Goal: Contribute content: Add original content to the website for others to see

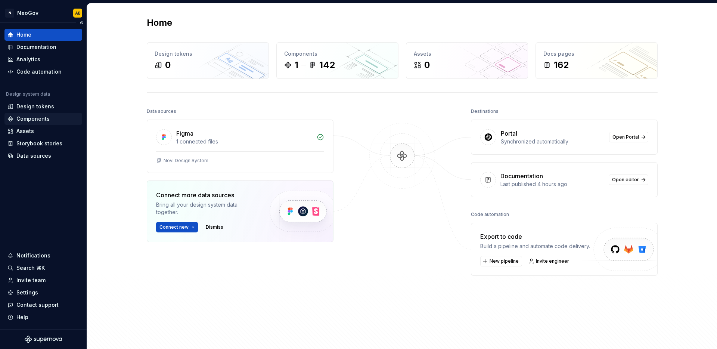
click at [40, 119] on div "Components" at bounding box center [32, 118] width 33 height 7
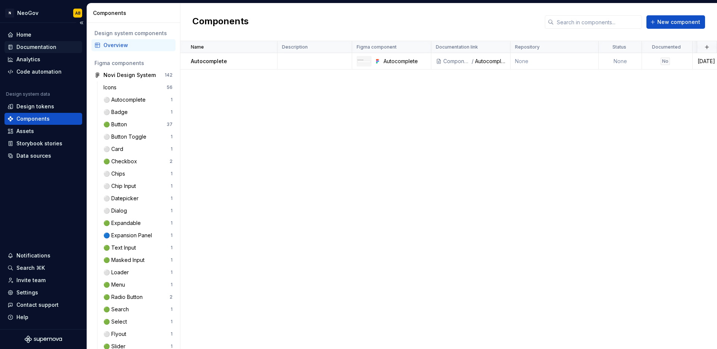
click at [35, 46] on div "Documentation" at bounding box center [36, 46] width 40 height 7
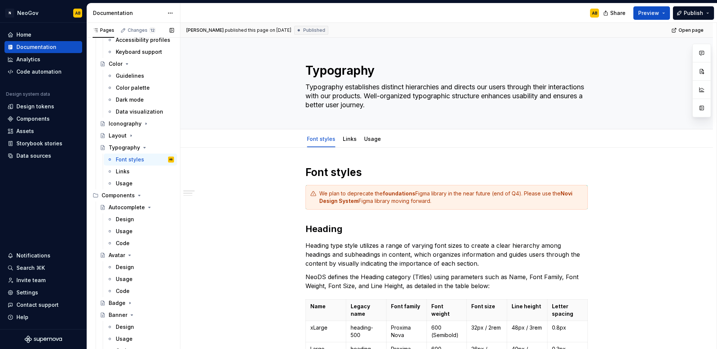
scroll to position [126, 0]
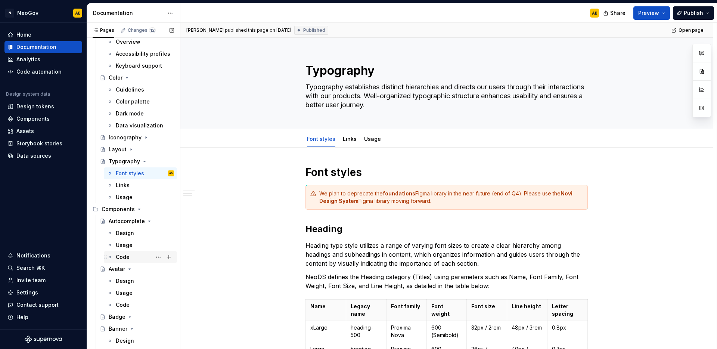
click at [124, 254] on div "Code" at bounding box center [123, 256] width 14 height 7
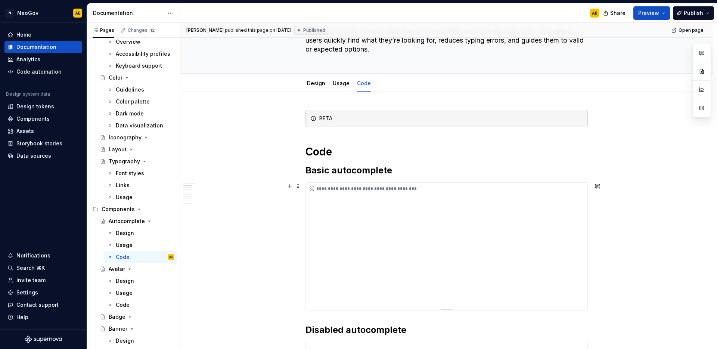
scroll to position [152, 0]
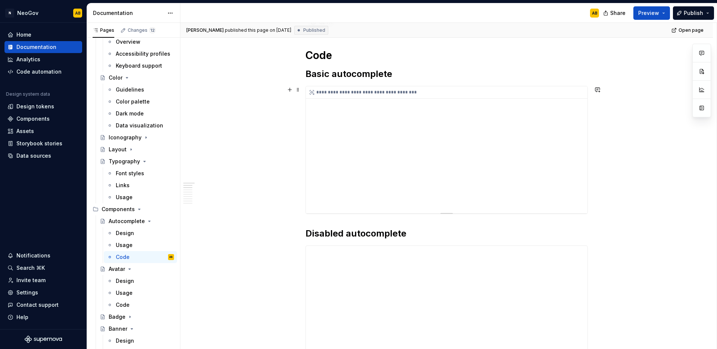
click at [520, 171] on div "**********" at bounding box center [446, 149] width 281 height 127
type textarea "*"
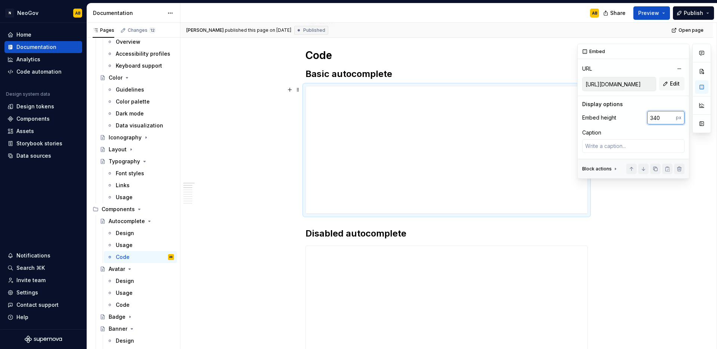
drag, startPoint x: 661, startPoint y: 120, endPoint x: 649, endPoint y: 119, distance: 12.0
click at [649, 119] on input "340" at bounding box center [661, 117] width 29 height 13
type input "440"
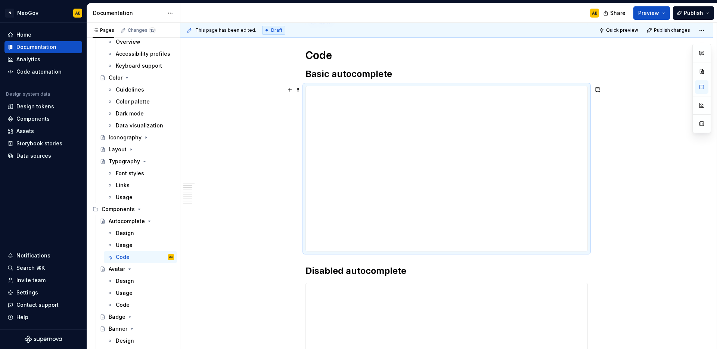
click at [700, 17] on button "Publish" at bounding box center [693, 12] width 41 height 13
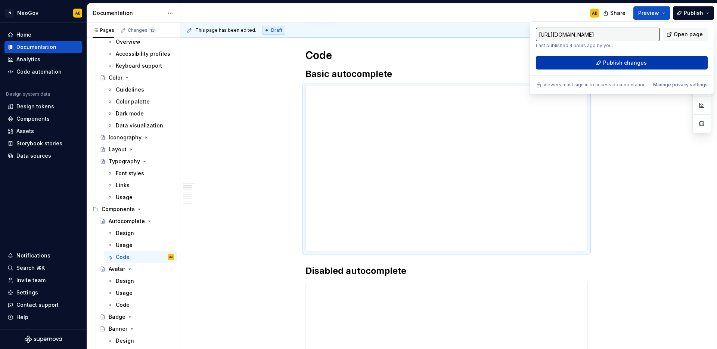
click at [627, 63] on span "Publish changes" at bounding box center [625, 62] width 44 height 7
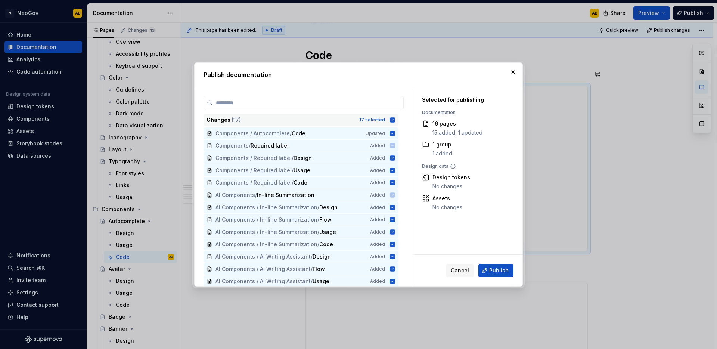
click at [393, 119] on icon at bounding box center [392, 119] width 5 height 5
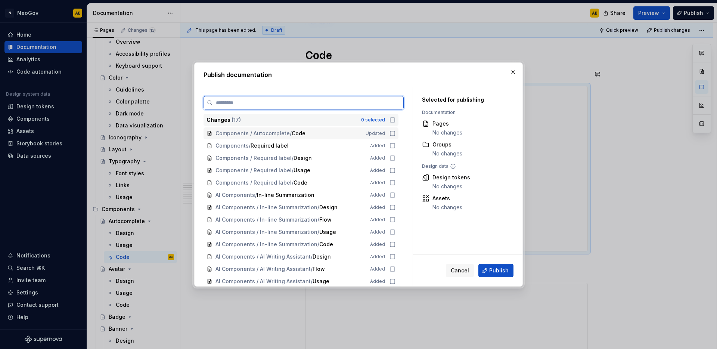
click at [393, 131] on icon at bounding box center [392, 133] width 6 height 6
drag, startPoint x: 498, startPoint y: 271, endPoint x: 475, endPoint y: 267, distance: 23.5
click at [498, 271] on span "Publish" at bounding box center [498, 270] width 19 height 7
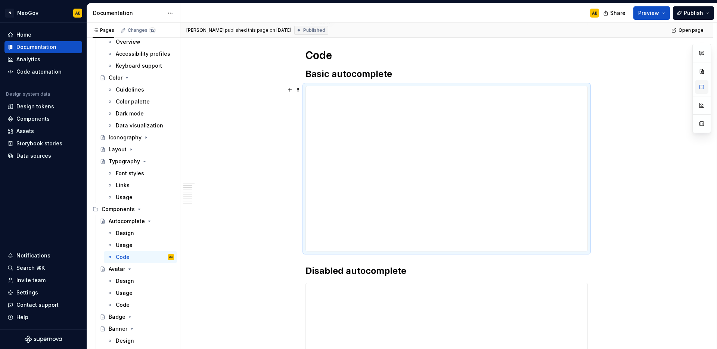
type textarea "*"
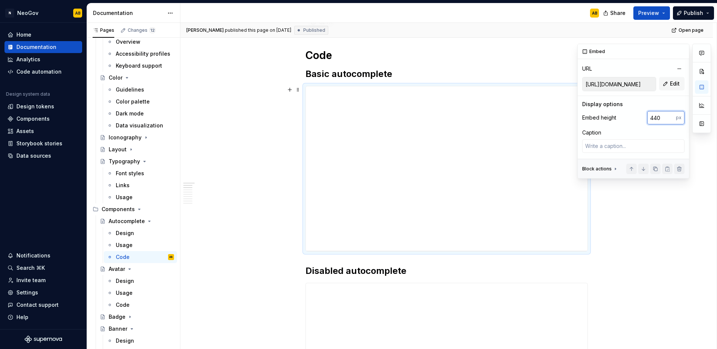
drag, startPoint x: 661, startPoint y: 119, endPoint x: 654, endPoint y: 119, distance: 6.4
click at [654, 119] on input "440" at bounding box center [661, 117] width 29 height 13
type input "480"
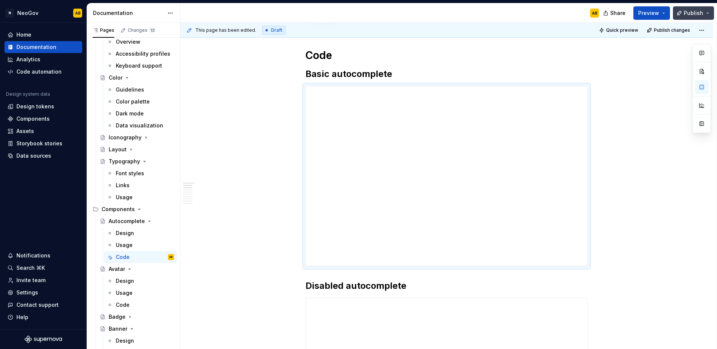
click at [695, 17] on button "Publish" at bounding box center [693, 12] width 41 height 13
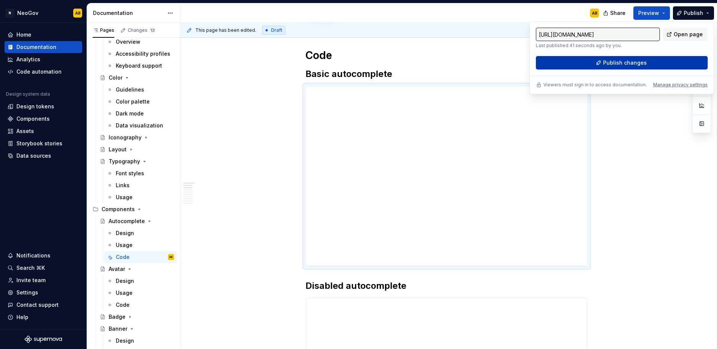
click at [665, 63] on button "Publish changes" at bounding box center [622, 62] width 172 height 13
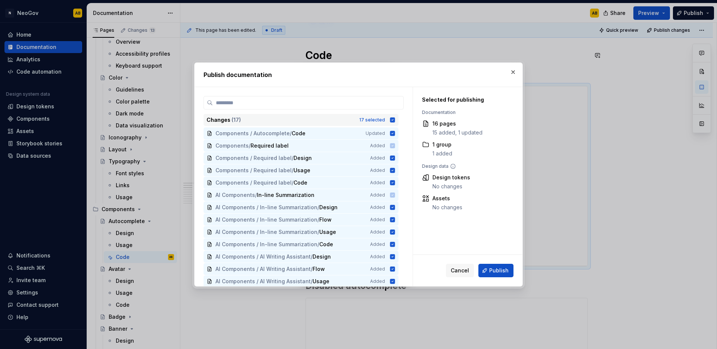
click at [391, 121] on icon at bounding box center [392, 119] width 5 height 5
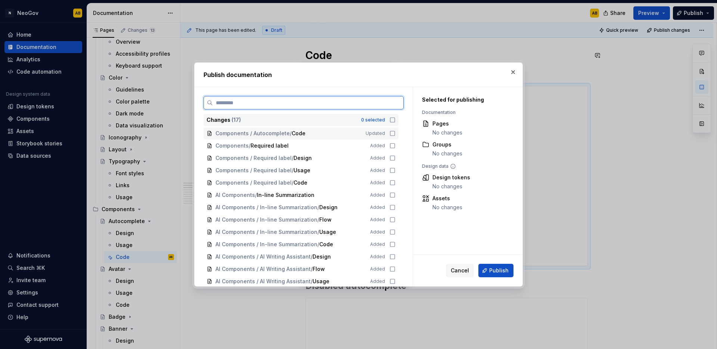
click at [391, 130] on icon at bounding box center [392, 133] width 6 height 6
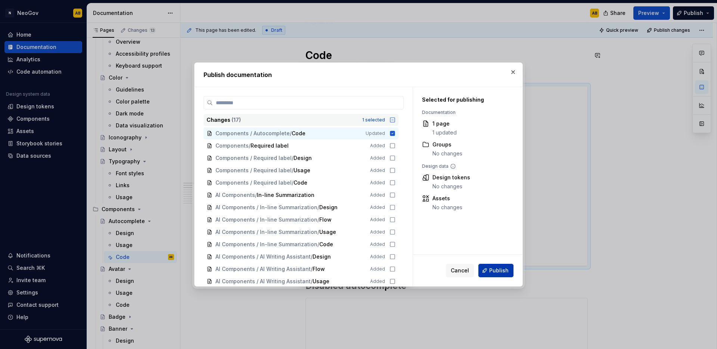
click at [501, 272] on span "Publish" at bounding box center [498, 270] width 19 height 7
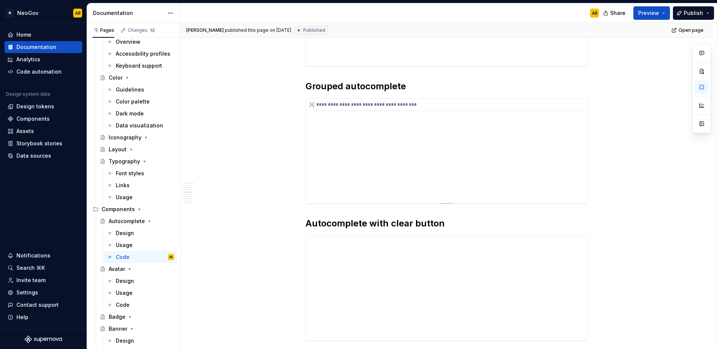
scroll to position [730, 0]
click at [368, 184] on div "**********" at bounding box center [446, 150] width 281 height 105
type textarea "*"
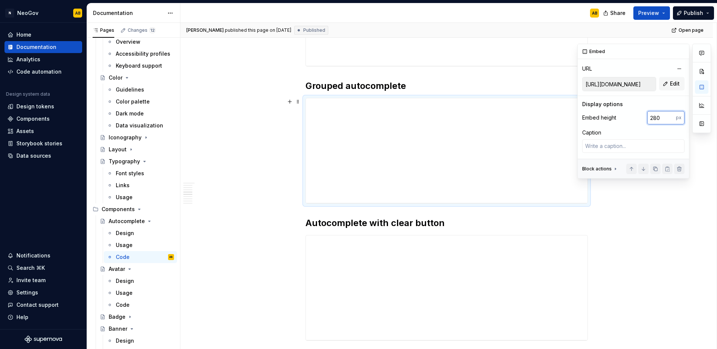
drag, startPoint x: 661, startPoint y: 119, endPoint x: 649, endPoint y: 118, distance: 12.0
click at [649, 118] on input "280" at bounding box center [661, 117] width 29 height 13
type input "480"
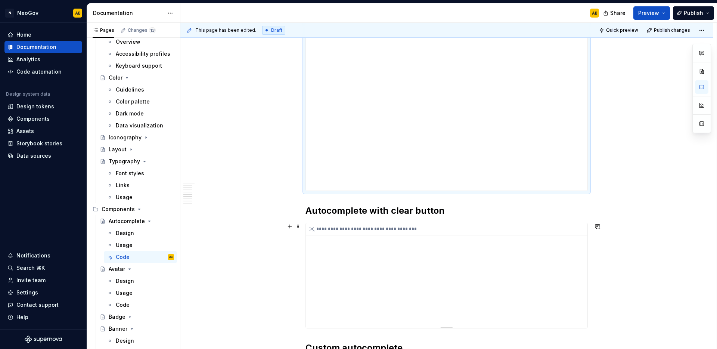
click at [533, 238] on div "**********" at bounding box center [446, 275] width 281 height 105
type textarea "*"
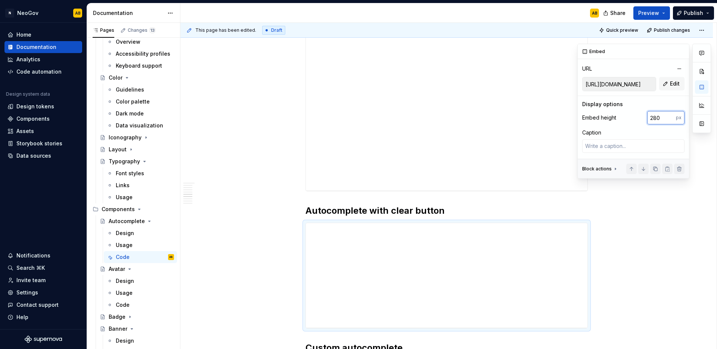
drag, startPoint x: 663, startPoint y: 119, endPoint x: 637, endPoint y: 116, distance: 25.5
click at [637, 116] on div "Embed height 280 px" at bounding box center [633, 117] width 102 height 13
type input "480"
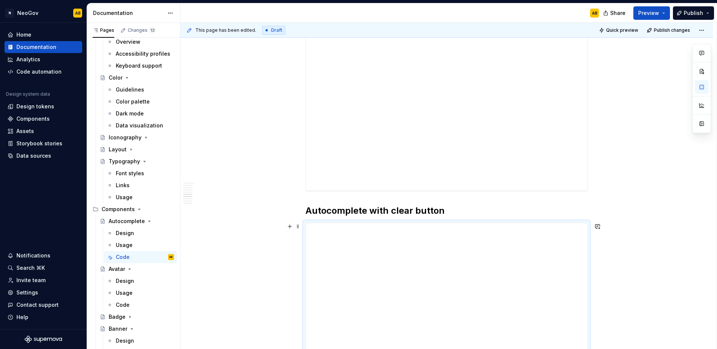
click at [704, 13] on button "Publish" at bounding box center [693, 12] width 41 height 13
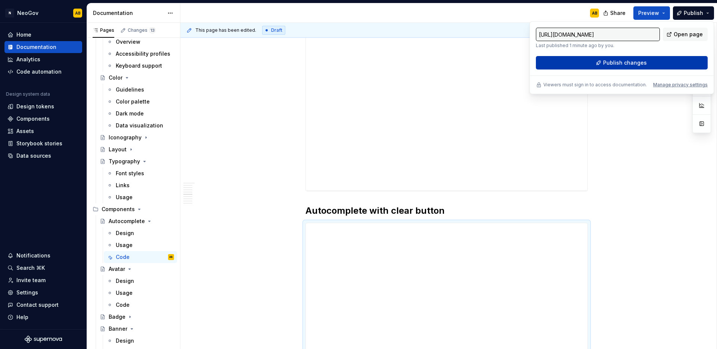
click at [639, 62] on span "Publish changes" at bounding box center [625, 62] width 44 height 7
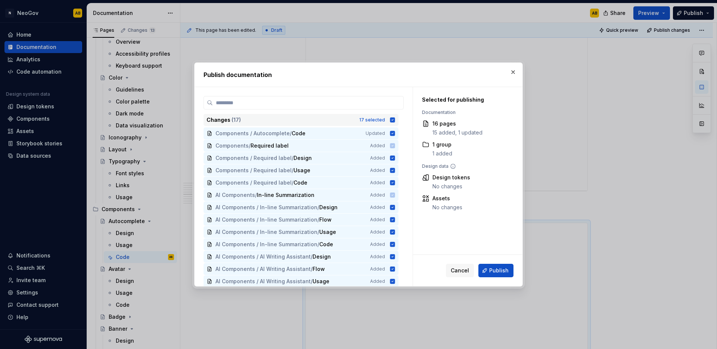
click at [394, 121] on icon at bounding box center [392, 119] width 5 height 5
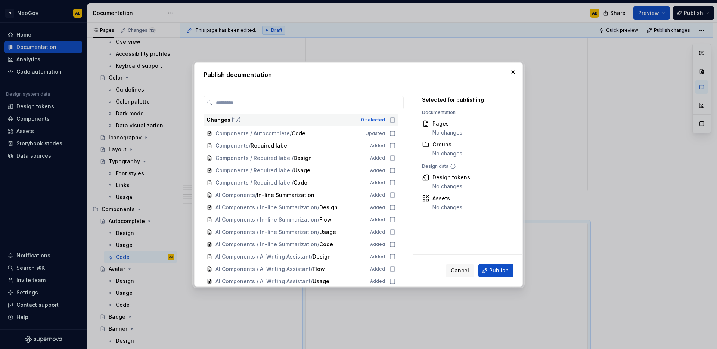
click at [393, 121] on icon at bounding box center [392, 120] width 6 height 6
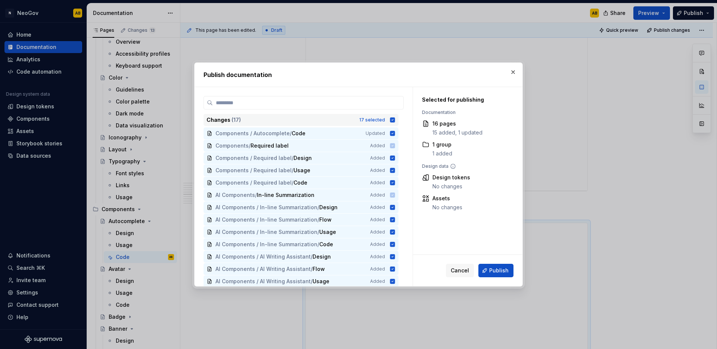
click at [393, 122] on icon at bounding box center [392, 120] width 6 height 6
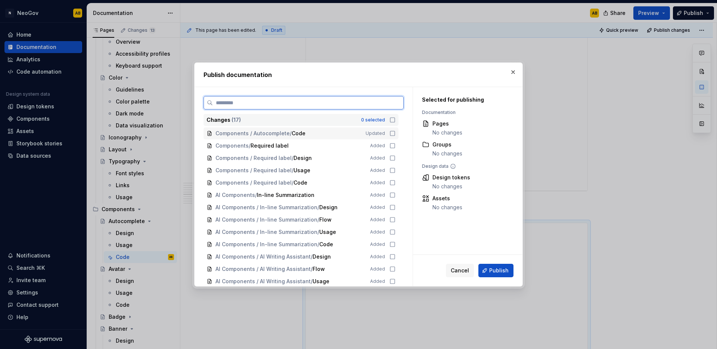
click at [392, 134] on icon at bounding box center [392, 133] width 6 height 6
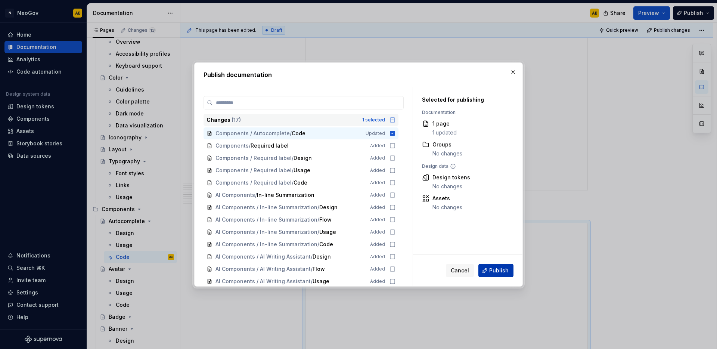
click at [498, 274] on button "Publish" at bounding box center [495, 270] width 35 height 13
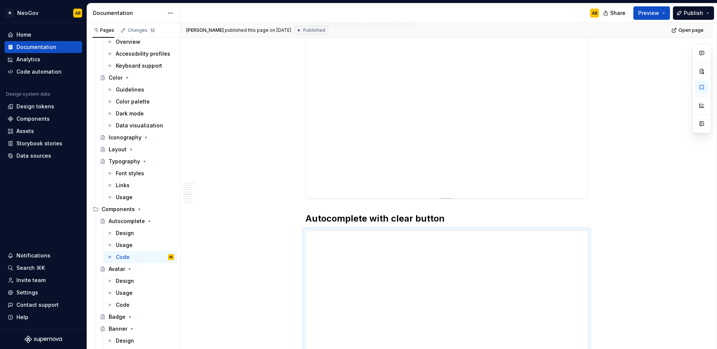
scroll to position [654, 0]
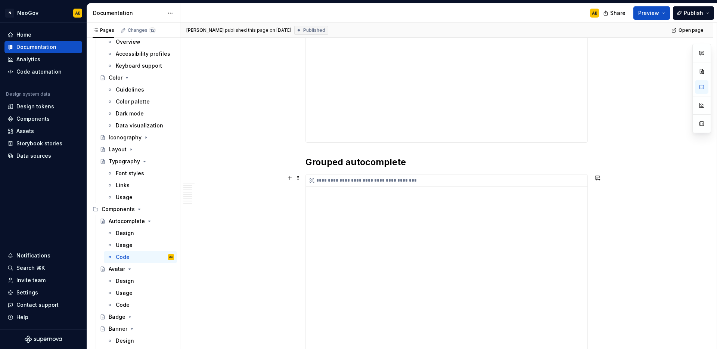
click at [373, 226] on div "**********" at bounding box center [446, 263] width 281 height 179
type textarea "*"
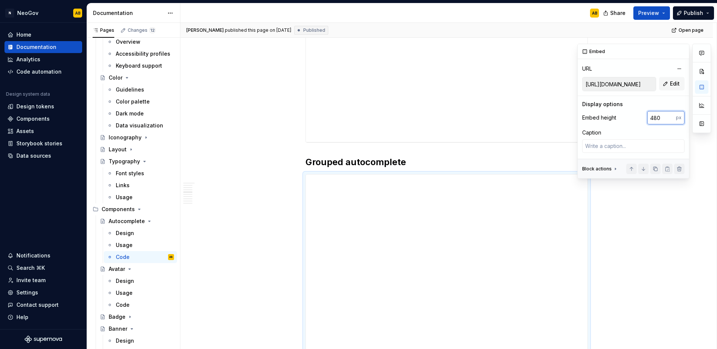
drag, startPoint x: 660, startPoint y: 118, endPoint x: 642, endPoint y: 118, distance: 17.9
click at [642, 118] on div "Embed height 480 px" at bounding box center [633, 117] width 102 height 13
type input "500"
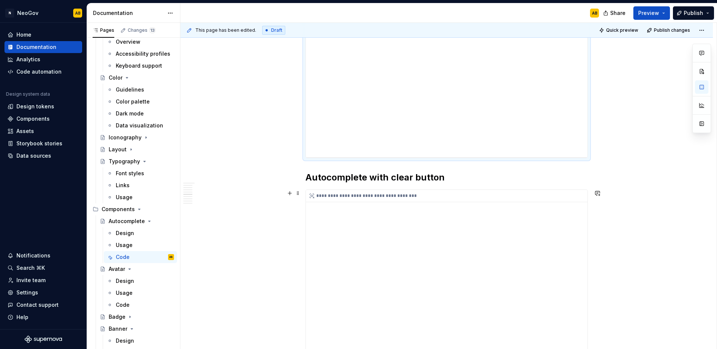
click at [557, 237] on div "**********" at bounding box center [446, 279] width 281 height 179
type textarea "*"
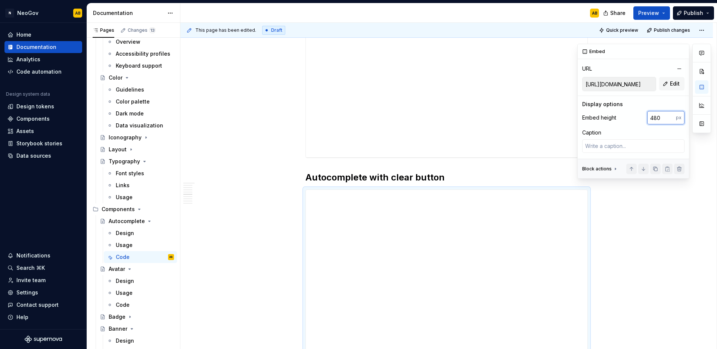
drag, startPoint x: 660, startPoint y: 117, endPoint x: 640, endPoint y: 119, distance: 19.5
click at [640, 119] on div "Embed height 480 px" at bounding box center [633, 117] width 102 height 13
type input "500"
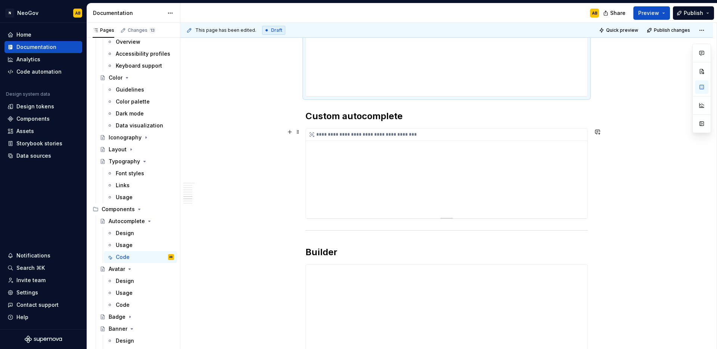
scroll to position [1140, 0]
click at [512, 178] on div "**********" at bounding box center [446, 172] width 281 height 90
type textarea "*"
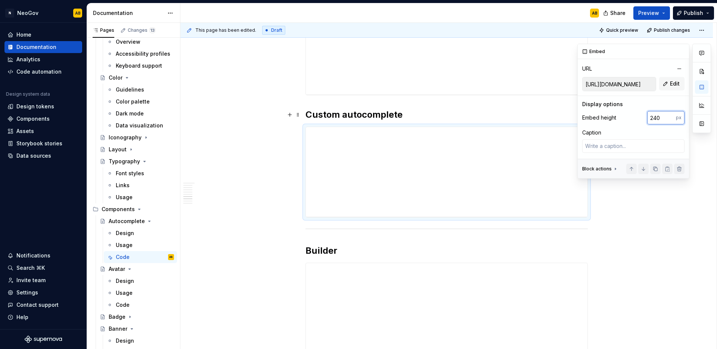
drag, startPoint x: 661, startPoint y: 118, endPoint x: 638, endPoint y: 118, distance: 23.1
click at [638, 118] on div "Embed height 240 px" at bounding box center [633, 117] width 102 height 13
type input "340"
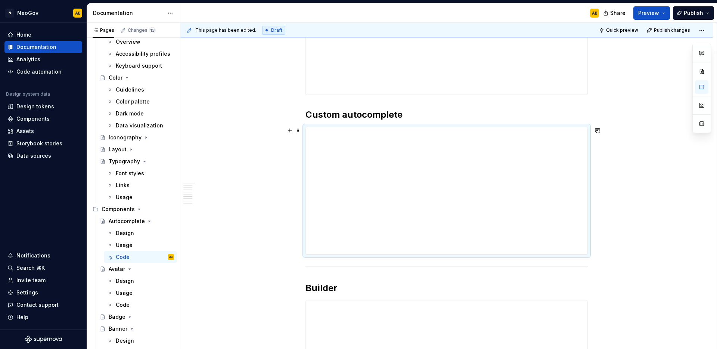
click at [635, 204] on div "**********" at bounding box center [446, 103] width 532 height 2190
click at [694, 15] on span "Publish" at bounding box center [692, 12] width 19 height 7
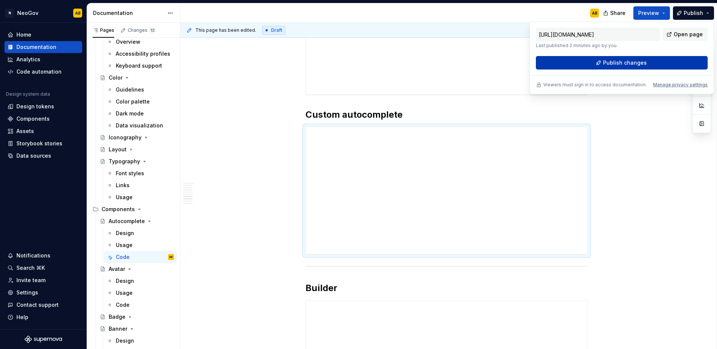
click at [628, 66] on span "Publish changes" at bounding box center [625, 62] width 44 height 7
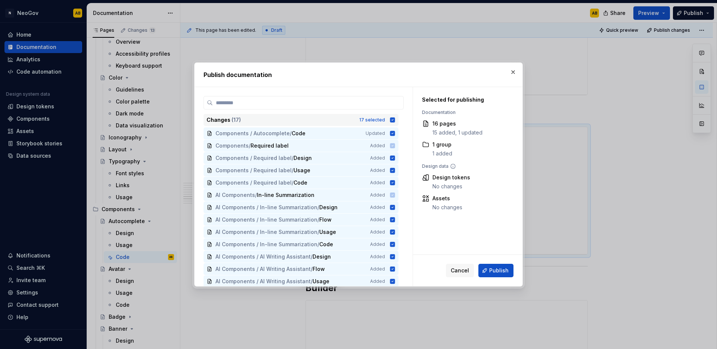
click at [392, 121] on icon at bounding box center [392, 119] width 5 height 5
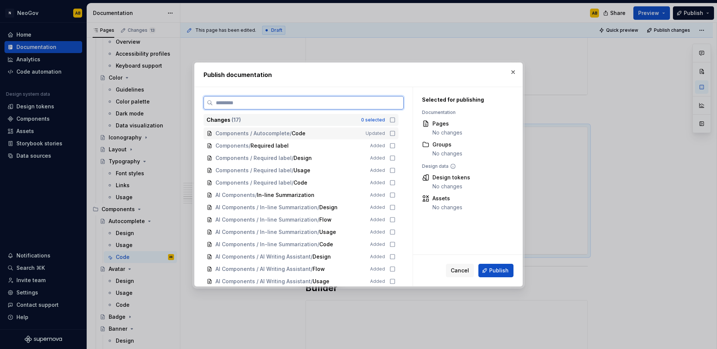
click at [391, 133] on icon at bounding box center [392, 133] width 6 height 6
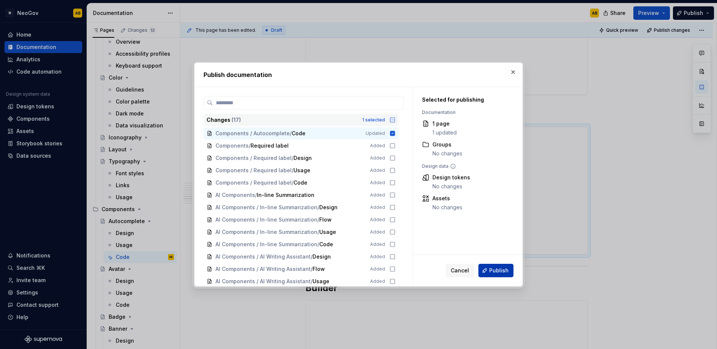
click at [504, 269] on span "Publish" at bounding box center [498, 270] width 19 height 7
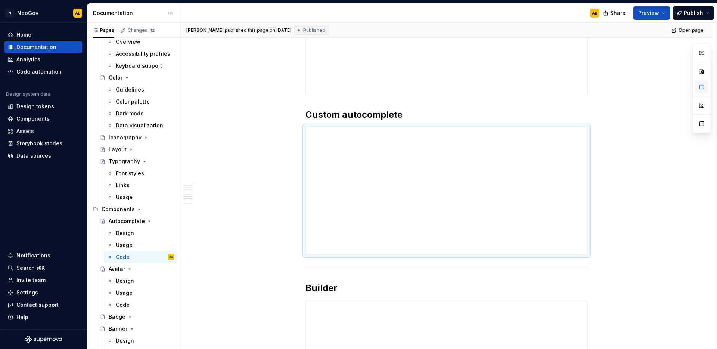
type textarea "*"
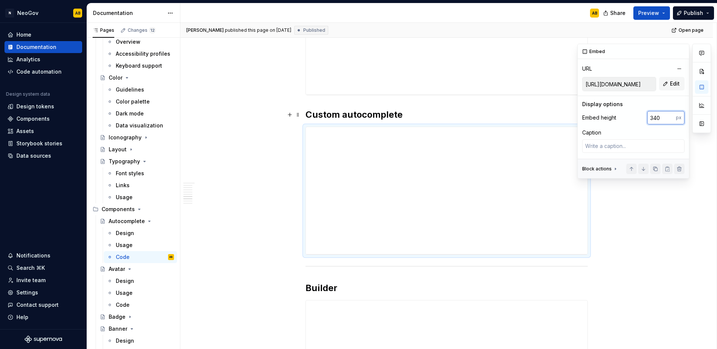
drag, startPoint x: 659, startPoint y: 118, endPoint x: 654, endPoint y: 118, distance: 5.6
click at [654, 118] on input "340" at bounding box center [661, 117] width 29 height 13
type input "380"
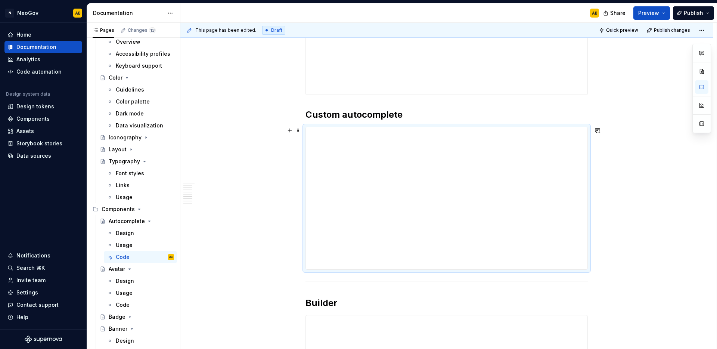
click at [241, 207] on div "**********" at bounding box center [446, 110] width 532 height 2205
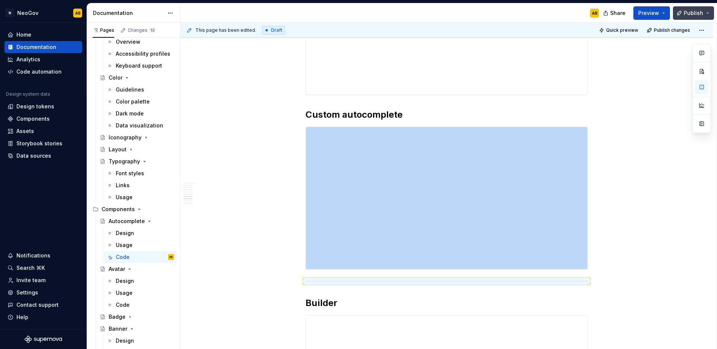
click at [703, 10] on button "Publish" at bounding box center [693, 12] width 41 height 13
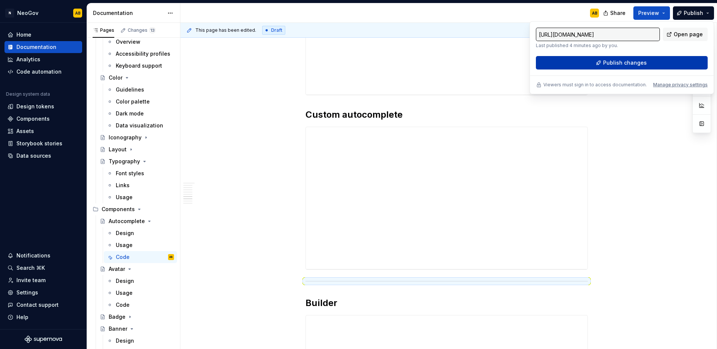
click at [651, 67] on button "Publish changes" at bounding box center [622, 62] width 172 height 13
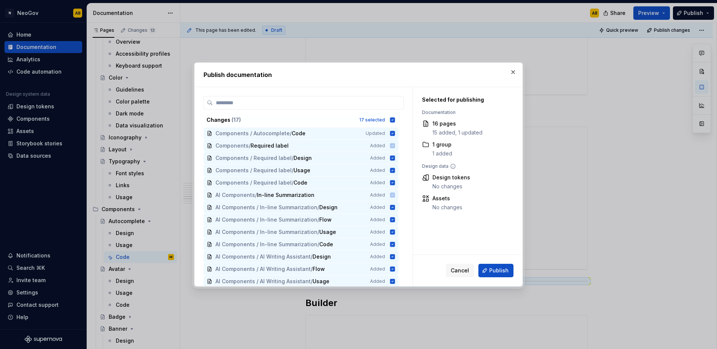
drag, startPoint x: 392, startPoint y: 121, endPoint x: 393, endPoint y: 126, distance: 4.9
click at [392, 121] on icon at bounding box center [392, 119] width 5 height 5
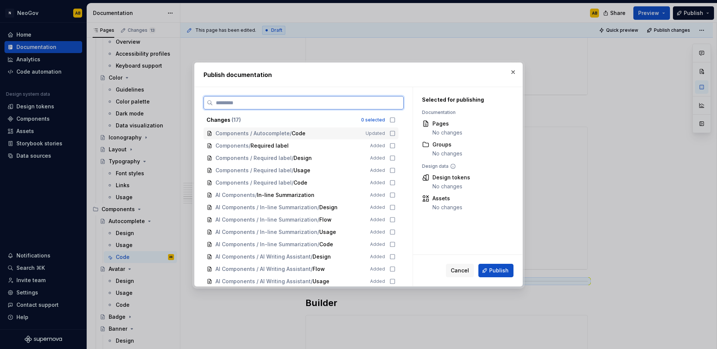
click at [392, 131] on icon at bounding box center [392, 133] width 6 height 6
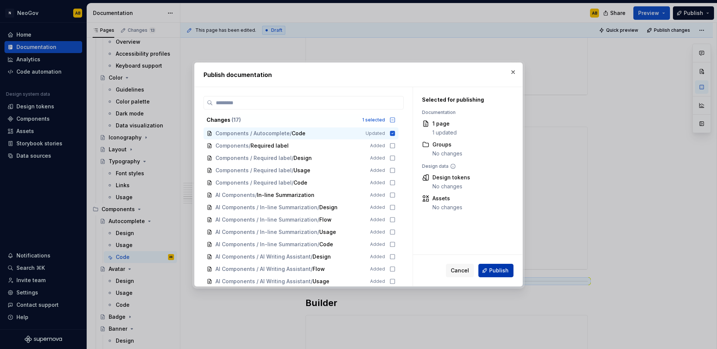
click at [504, 274] on button "Publish" at bounding box center [495, 270] width 35 height 13
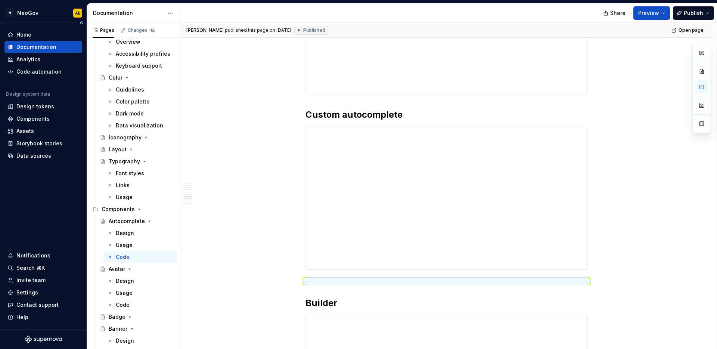
type textarea "*"
